Goal: Information Seeking & Learning: Learn about a topic

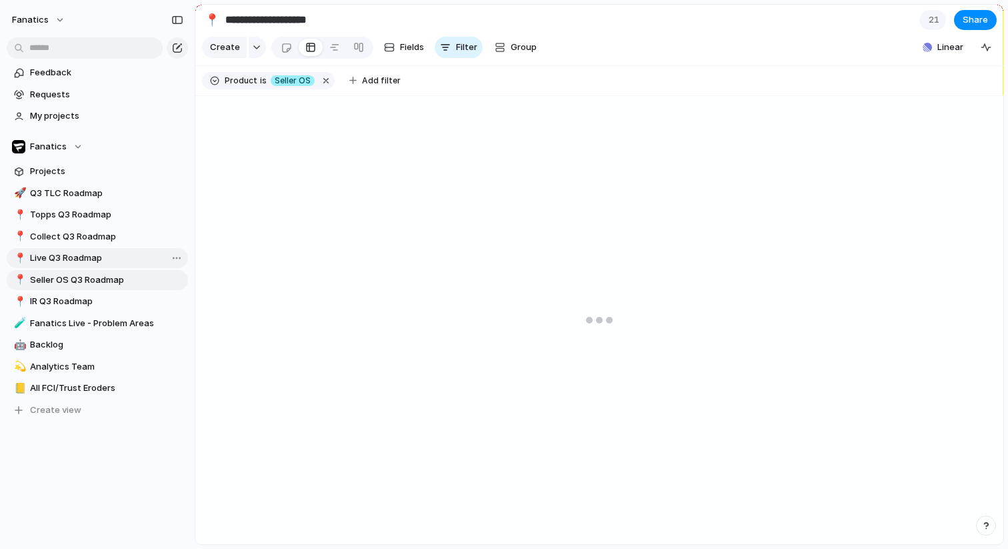
click at [75, 257] on span "Live Q3 Roadmap" at bounding box center [106, 257] width 153 height 13
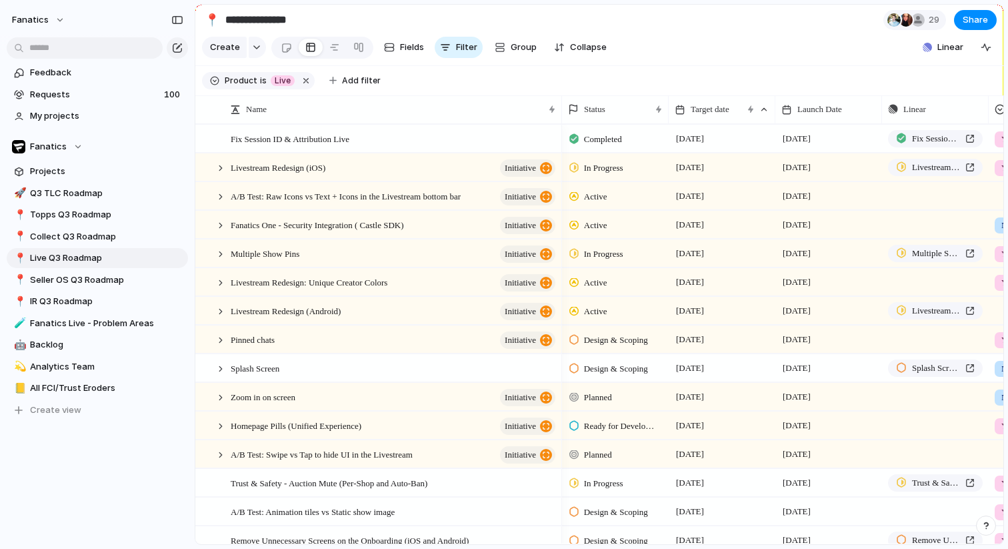
click at [79, 26] on div "fanatics" at bounding box center [97, 17] width 195 height 35
click at [73, 273] on span "Seller OS Q3 Roadmap" at bounding box center [106, 279] width 153 height 13
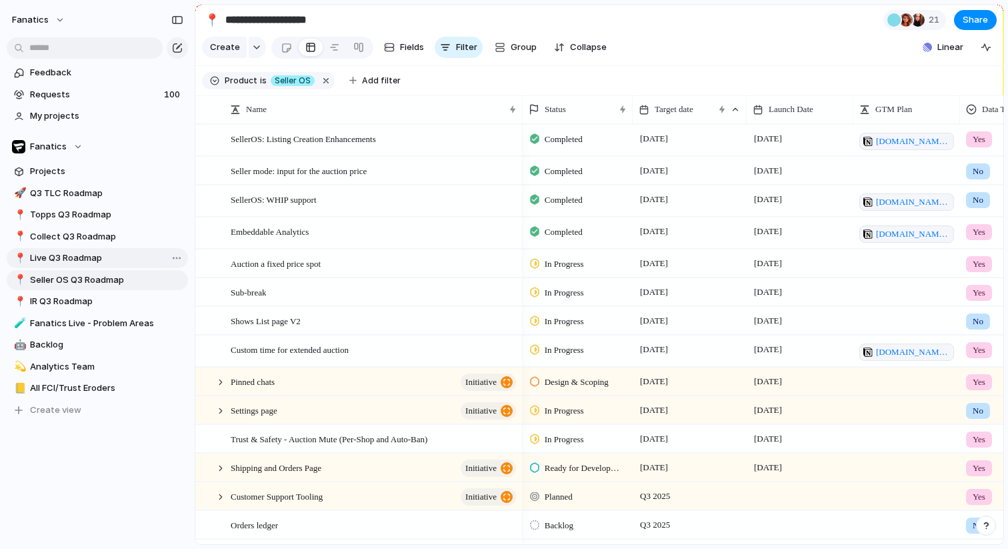
click at [100, 248] on div "📍 Live Q3 Roadmap" at bounding box center [97, 258] width 181 height 20
click at [51, 262] on span "Live Q3 Roadmap" at bounding box center [106, 257] width 153 height 13
type input "**********"
